Goal: Check status: Check status

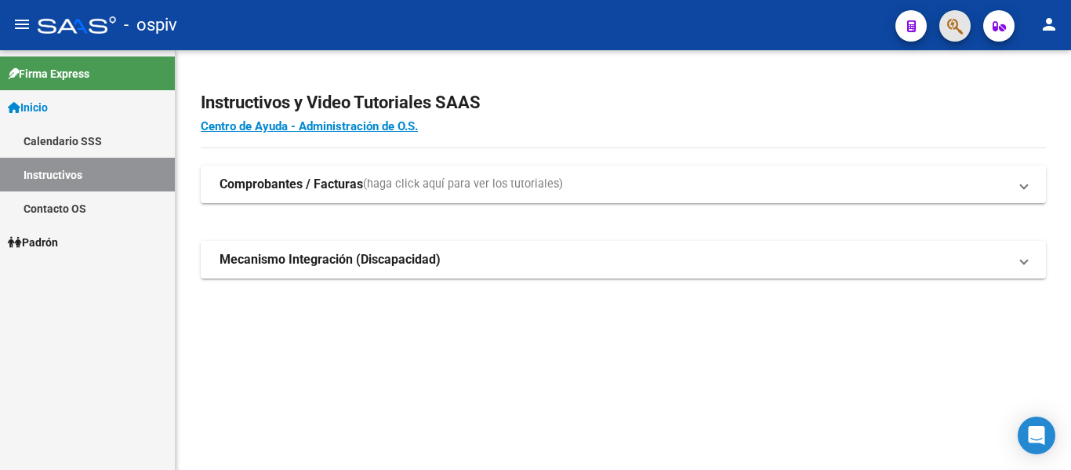
click at [965, 13] on button "button" at bounding box center [954, 25] width 31 height 31
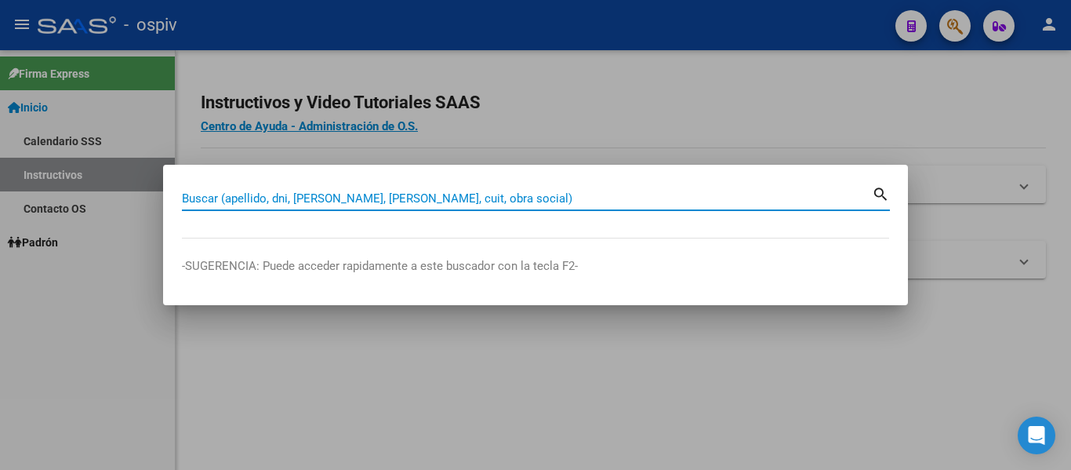
click at [457, 204] on input "Buscar (apellido, dni, [PERSON_NAME], [PERSON_NAME], cuit, obra social)" at bounding box center [527, 198] width 690 height 14
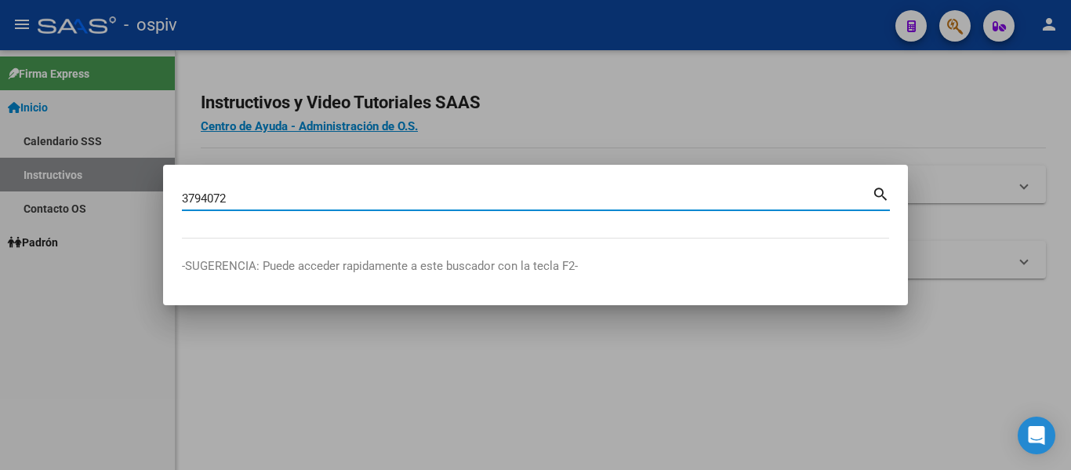
type input "3794072"
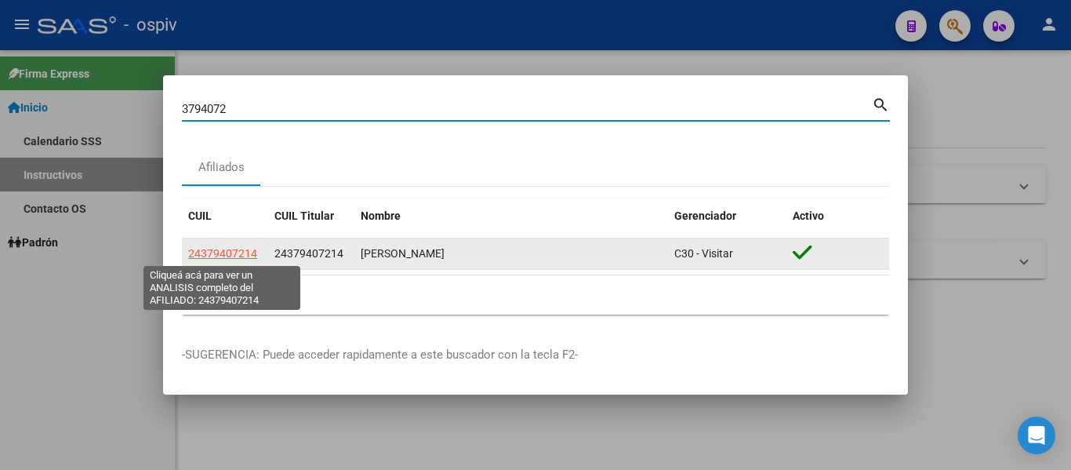
click at [224, 253] on span "24379407214" at bounding box center [222, 253] width 69 height 13
type textarea "24379407214"
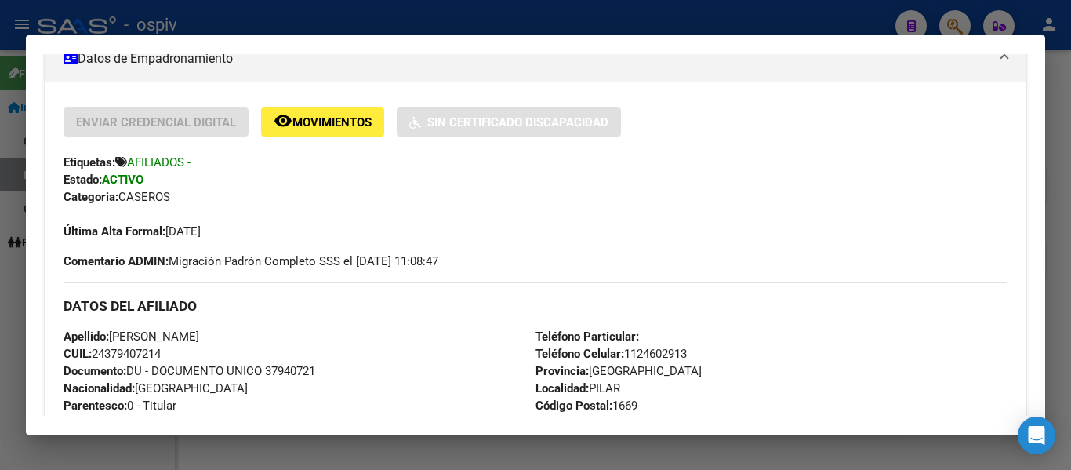
scroll to position [314, 0]
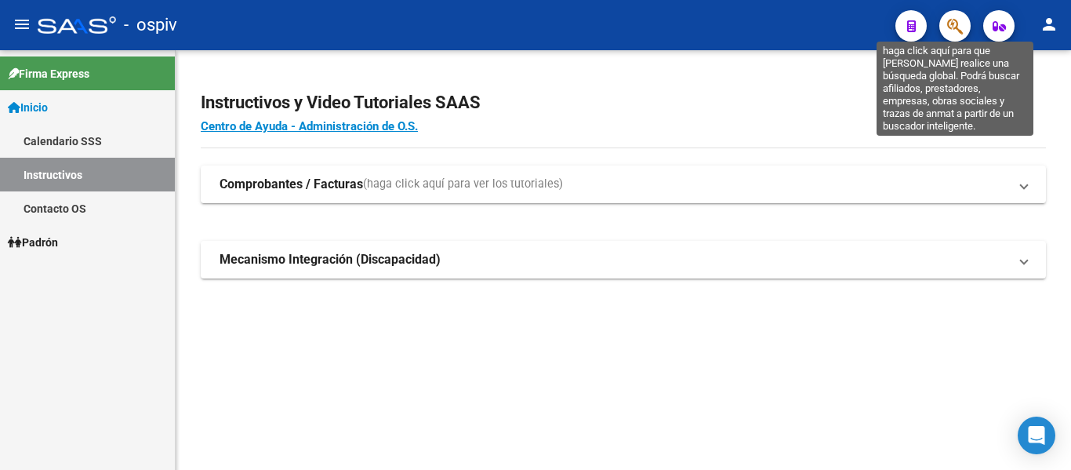
click at [957, 20] on icon "button" at bounding box center [955, 26] width 16 height 18
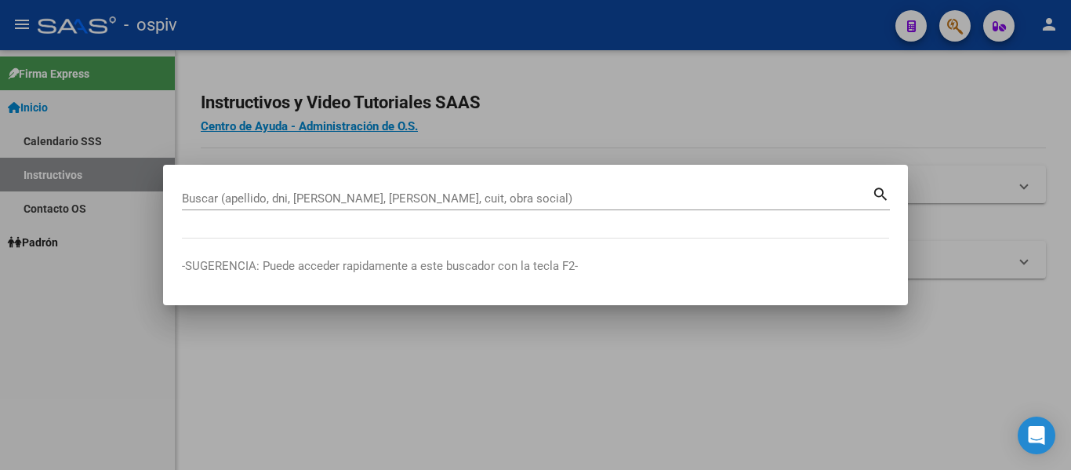
click at [356, 190] on div "Buscar (apellido, dni, [PERSON_NAME], [PERSON_NAME], cuit, obra social)" at bounding box center [527, 199] width 690 height 24
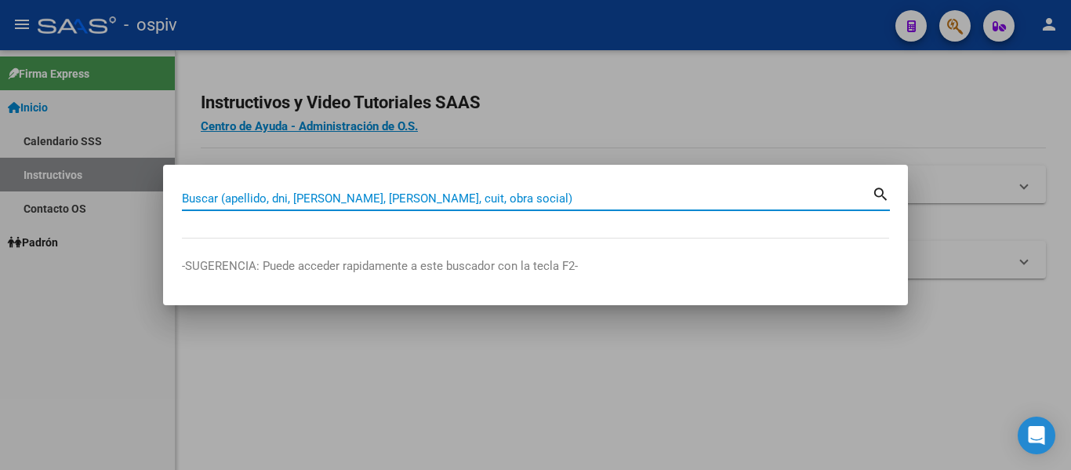
click at [373, 209] on div "Buscar (apellido, dni, [PERSON_NAME], [PERSON_NAME], cuit, obra social)" at bounding box center [527, 199] width 690 height 24
click at [376, 193] on input "Buscar (apellido, dni, [PERSON_NAME], [PERSON_NAME], cuit, obra social)" at bounding box center [527, 198] width 690 height 14
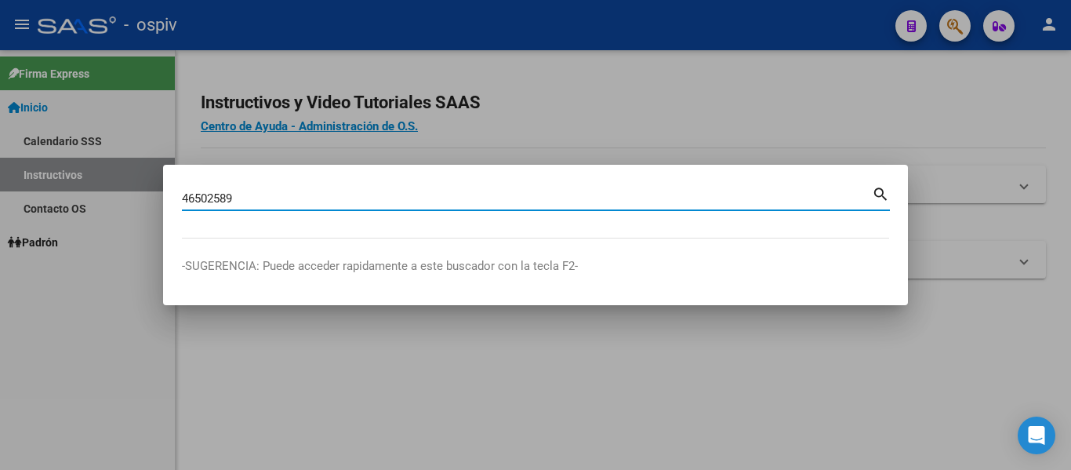
type input "46502589"
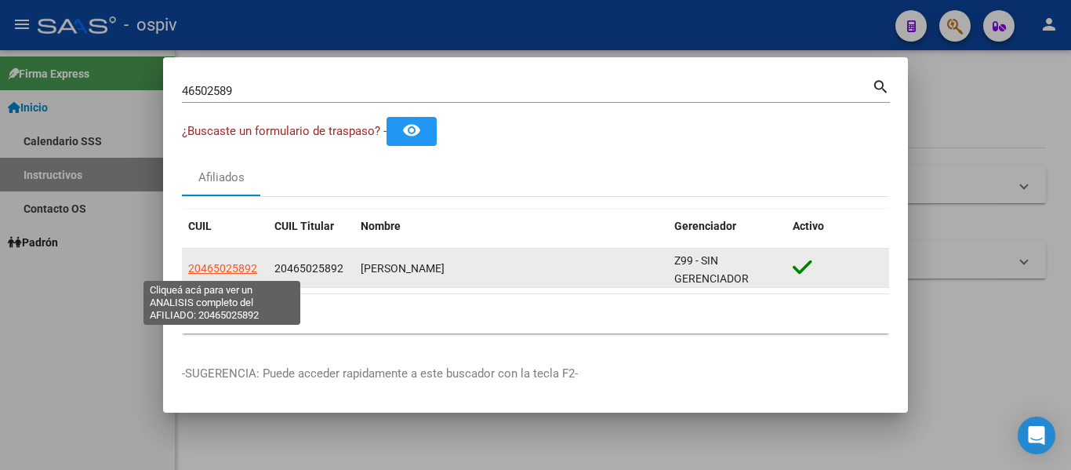
click at [229, 270] on span "20465025892" at bounding box center [222, 268] width 69 height 13
type textarea "20465025892"
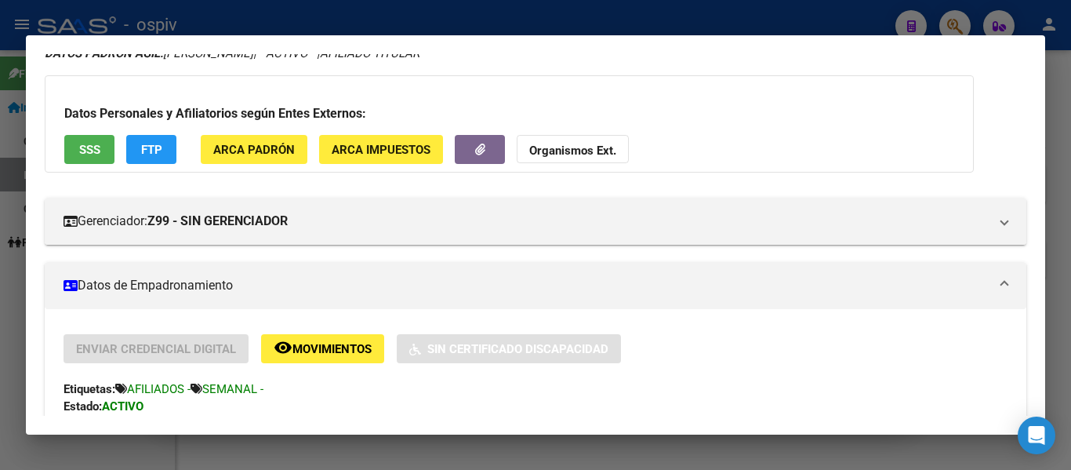
scroll to position [0, 0]
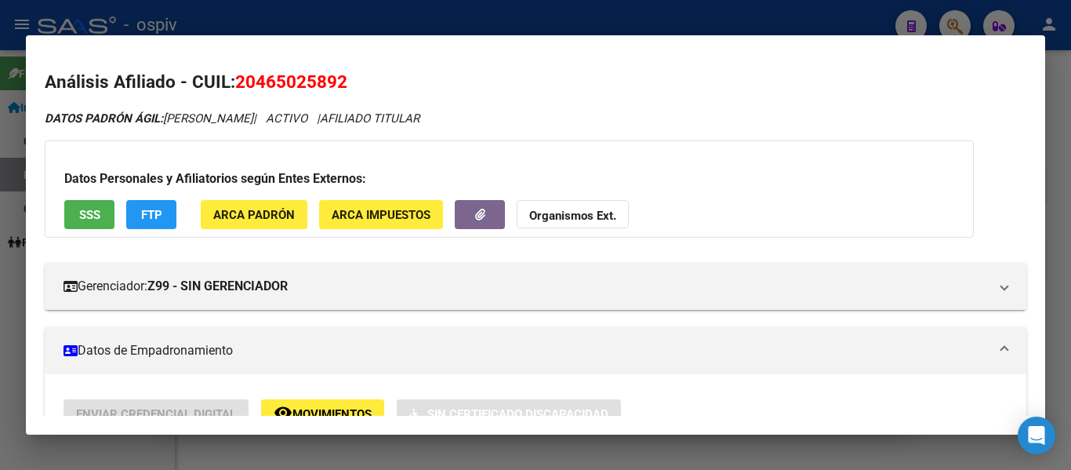
click at [77, 211] on button "SSS" at bounding box center [89, 214] width 50 height 29
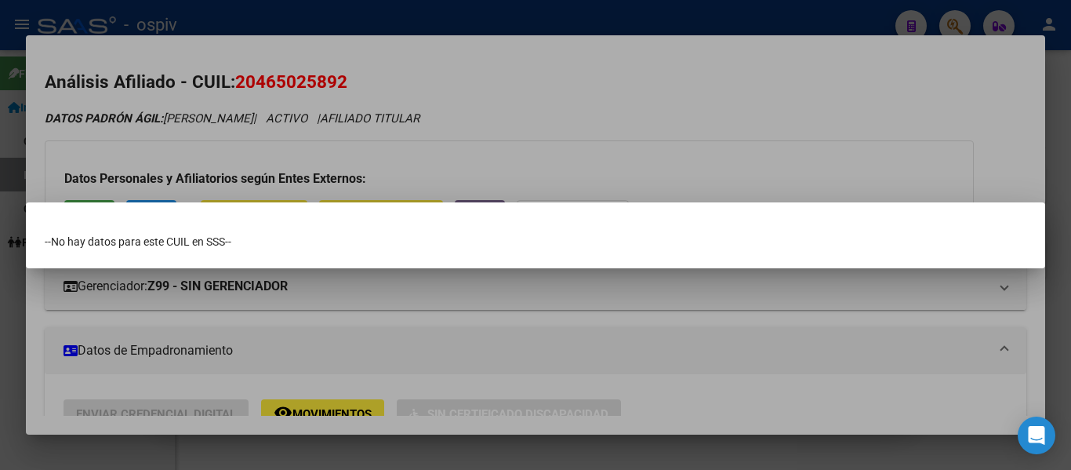
click at [618, 109] on div at bounding box center [535, 235] width 1071 height 470
